Goal: Check status: Check status

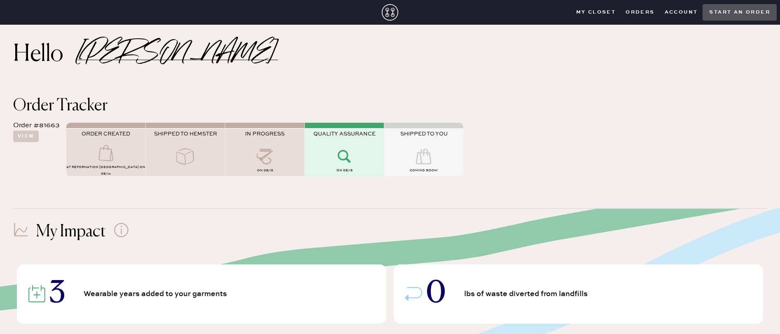
scroll to position [7, 0]
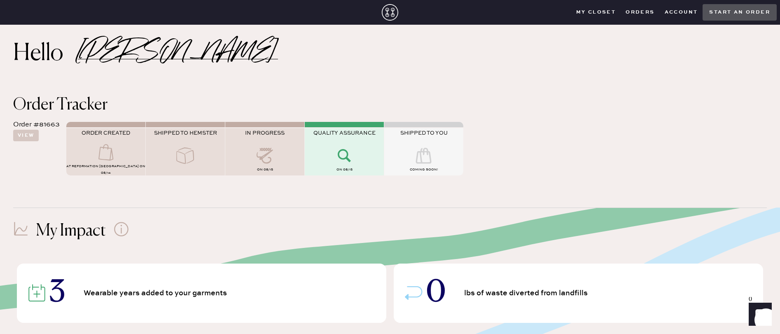
click at [348, 156] on icon at bounding box center [344, 155] width 33 height 16
click at [24, 145] on div "Order #81663 View ORDER CREATED AT Reformation [GEOGRAPHIC_DATA] on 08/14 SHIPP…" at bounding box center [389, 147] width 753 height 68
click at [24, 137] on button "View" at bounding box center [26, 136] width 26 height 12
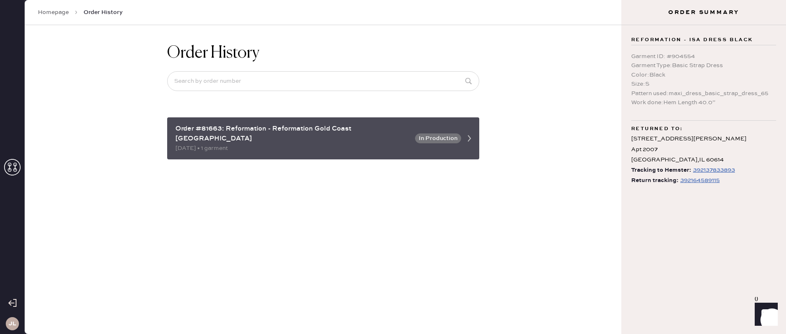
click at [471, 134] on icon at bounding box center [469, 138] width 16 height 16
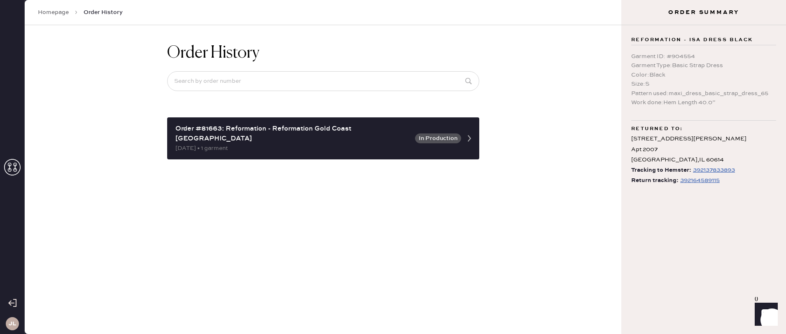
click at [461, 198] on div "Order History Order #81663: Reformation - Reformation [GEOGRAPHIC_DATA] [GEOGRA…" at bounding box center [323, 179] width 596 height 309
click at [697, 181] on div "392164589115" at bounding box center [700, 180] width 40 height 10
click at [57, 17] on div "Homepage Order History" at bounding box center [323, 12] width 596 height 25
click at [58, 16] on link "Homepage" at bounding box center [53, 12] width 31 height 8
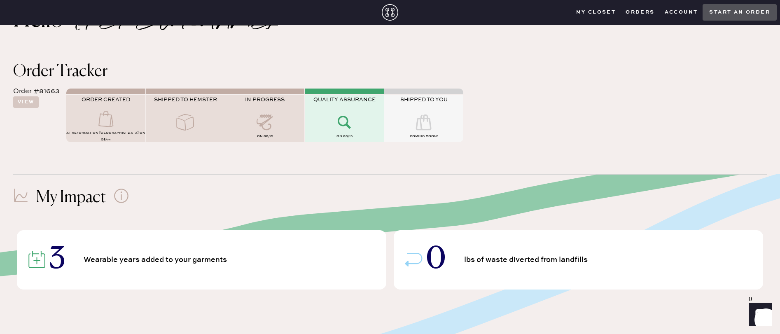
scroll to position [38, 0]
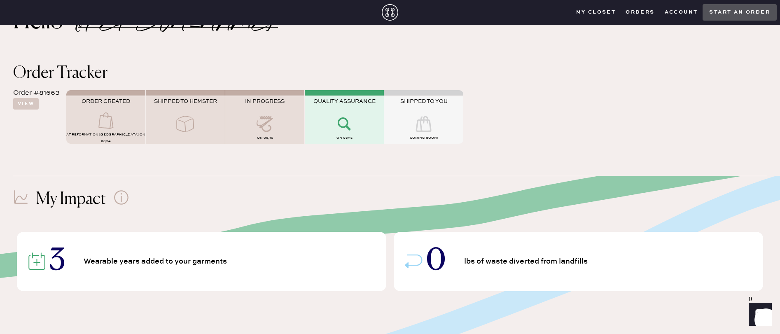
click at [341, 118] on use at bounding box center [344, 123] width 13 height 13
click at [343, 126] on icon at bounding box center [344, 124] width 33 height 16
click at [330, 94] on div at bounding box center [344, 92] width 79 height 5
click at [342, 155] on div "Order Tracker Order #81663 View ORDER CREATED AT Reformation [GEOGRAPHIC_DATA] …" at bounding box center [390, 107] width 780 height 111
click at [29, 103] on button "View" at bounding box center [26, 104] width 26 height 12
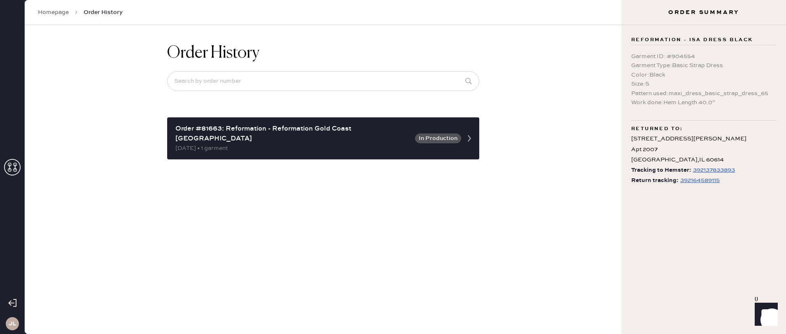
click at [237, 150] on div "Order History Order #81663: Reformation - Reformation [GEOGRAPHIC_DATA] [GEOGRA…" at bounding box center [323, 101] width 325 height 152
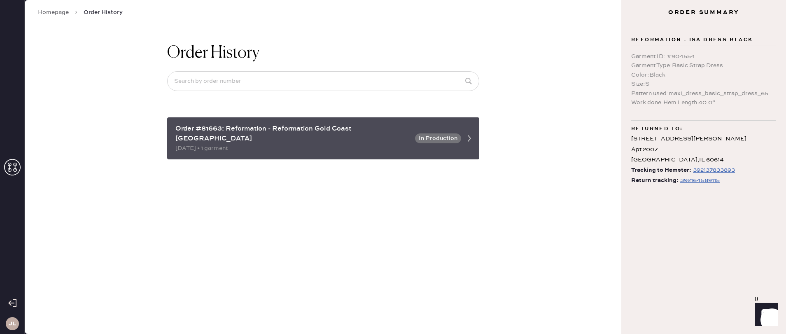
click at [274, 124] on div "Order #81663: Reformation - Reformation Gold Coast [GEOGRAPHIC_DATA]" at bounding box center [292, 134] width 235 height 20
click at [474, 137] on icon at bounding box center [469, 138] width 16 height 16
click at [464, 130] on icon at bounding box center [469, 138] width 16 height 16
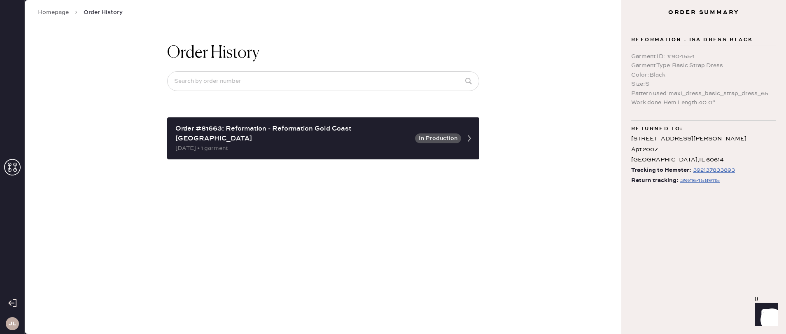
click at [577, 182] on div "Order History Order #81663: Reformation - Reformation [GEOGRAPHIC_DATA] [GEOGRA…" at bounding box center [323, 179] width 596 height 309
click at [700, 179] on div "392164589115" at bounding box center [700, 180] width 40 height 10
click at [48, 15] on link "Homepage" at bounding box center [53, 12] width 31 height 8
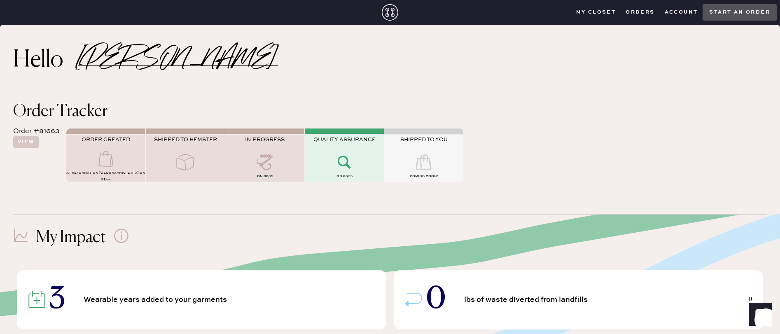
click at [39, 142] on div "Order #81663 View" at bounding box center [36, 136] width 47 height 21
click at [26, 142] on button "View" at bounding box center [26, 142] width 26 height 12
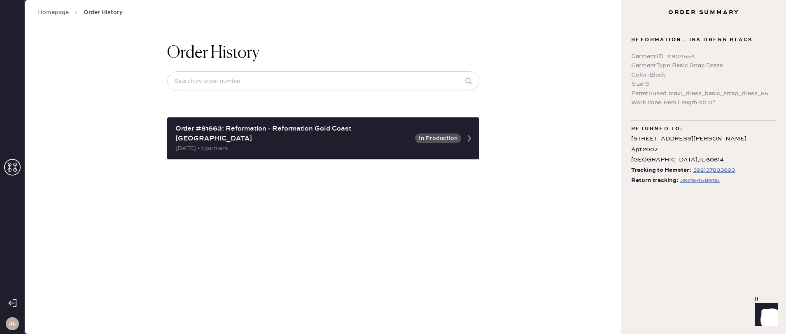
click at [702, 181] on div "392164589115" at bounding box center [700, 180] width 40 height 10
click at [237, 223] on div "Order History Order #81663: Reformation - Reformation [GEOGRAPHIC_DATA] [GEOGRA…" at bounding box center [323, 179] width 596 height 309
